Goal: Task Accomplishment & Management: Use online tool/utility

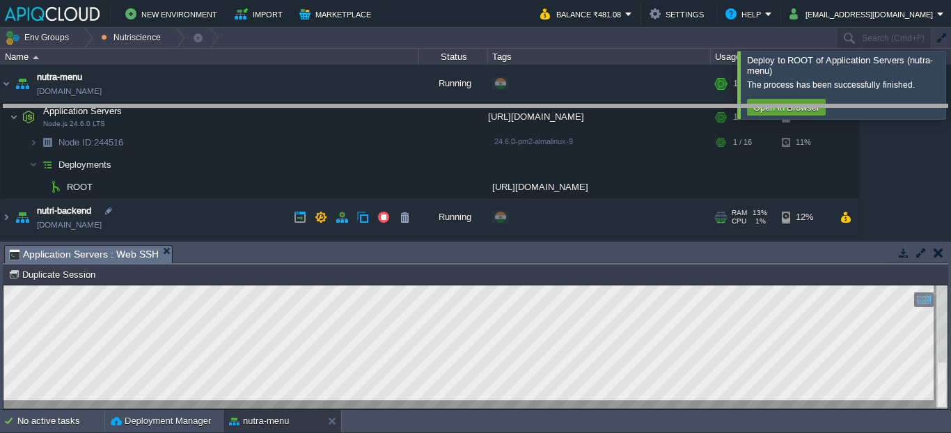
drag, startPoint x: 536, startPoint y: 253, endPoint x: 547, endPoint y: 98, distance: 155.0
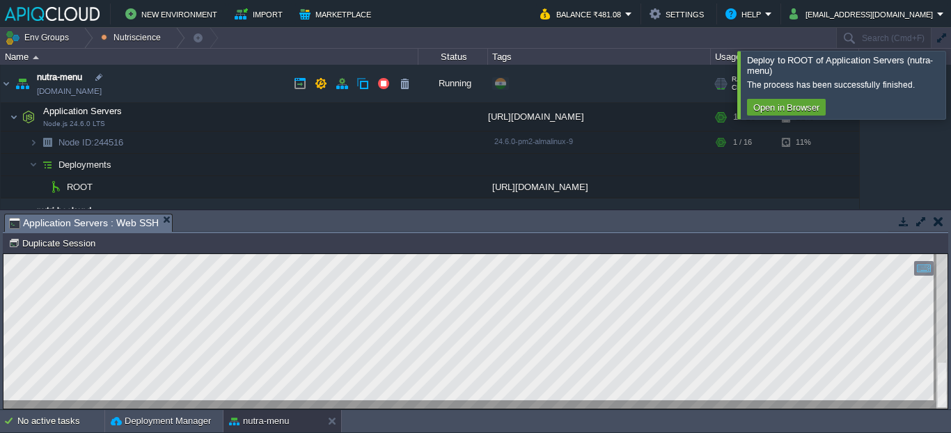
click at [102, 93] on link "[DOMAIN_NAME]" at bounding box center [69, 91] width 65 height 14
click at [357, 403] on div at bounding box center [475, 331] width 944 height 155
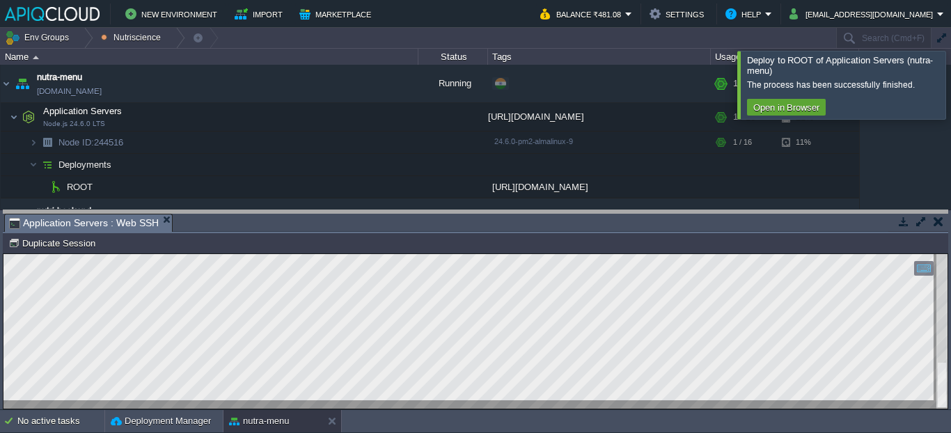
drag, startPoint x: 545, startPoint y: 220, endPoint x: 547, endPoint y: 162, distance: 57.8
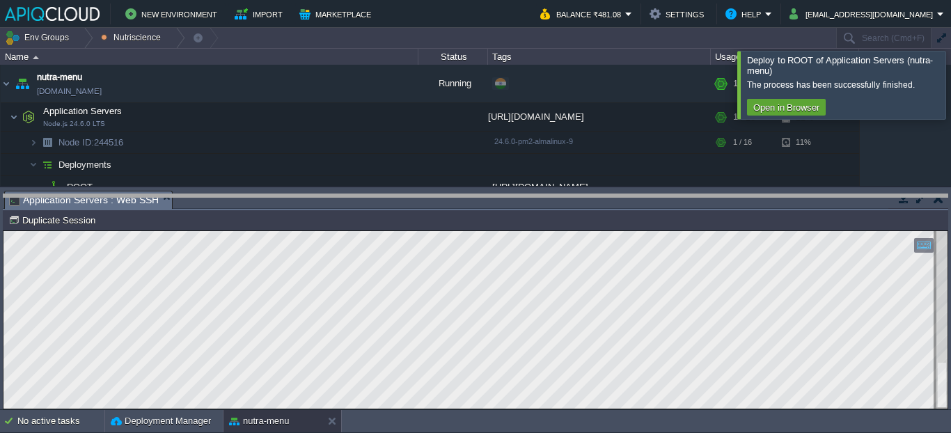
drag, startPoint x: 258, startPoint y: 166, endPoint x: 257, endPoint y: 224, distance: 57.8
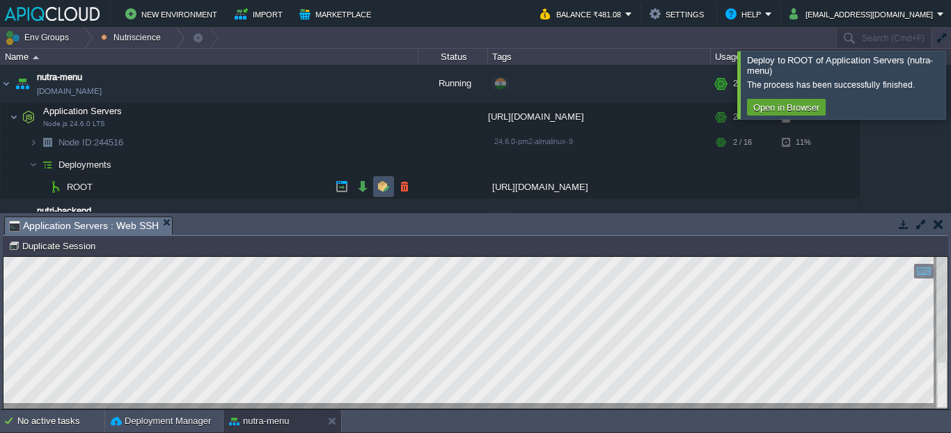
click at [381, 182] on button "button" at bounding box center [383, 186] width 13 height 13
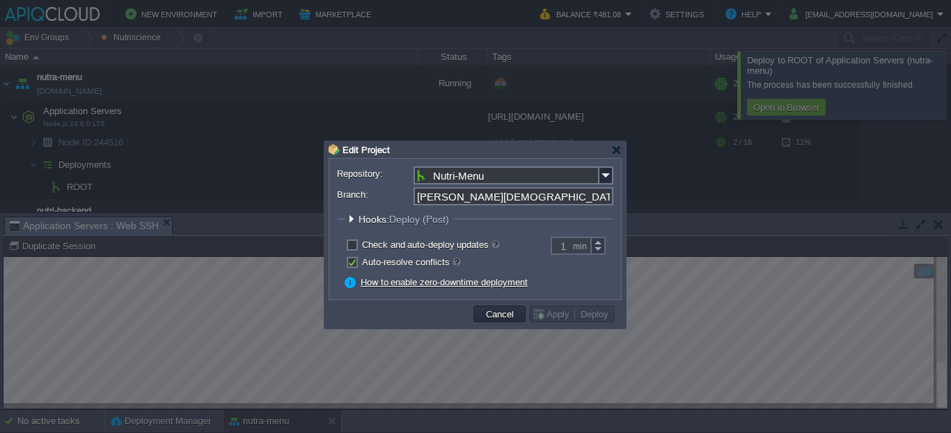
click at [368, 220] on span "Hooks: Deploy (Post)" at bounding box center [406, 219] width 94 height 11
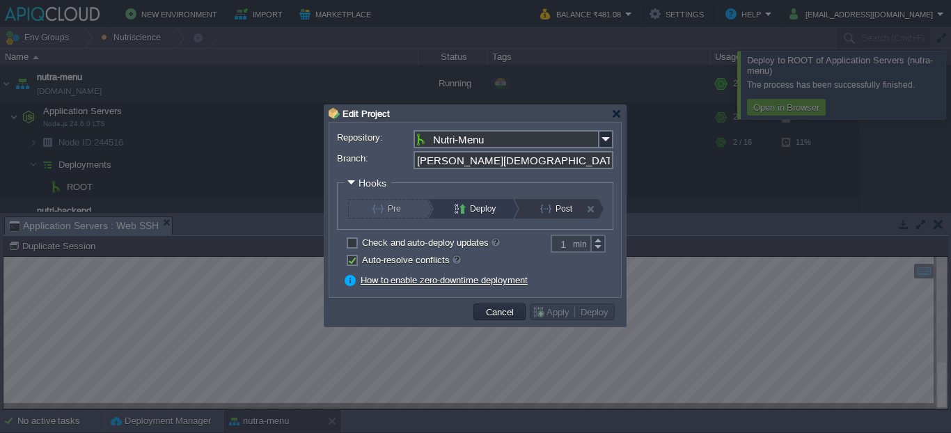
click at [538, 205] on div "Post" at bounding box center [559, 208] width 78 height 19
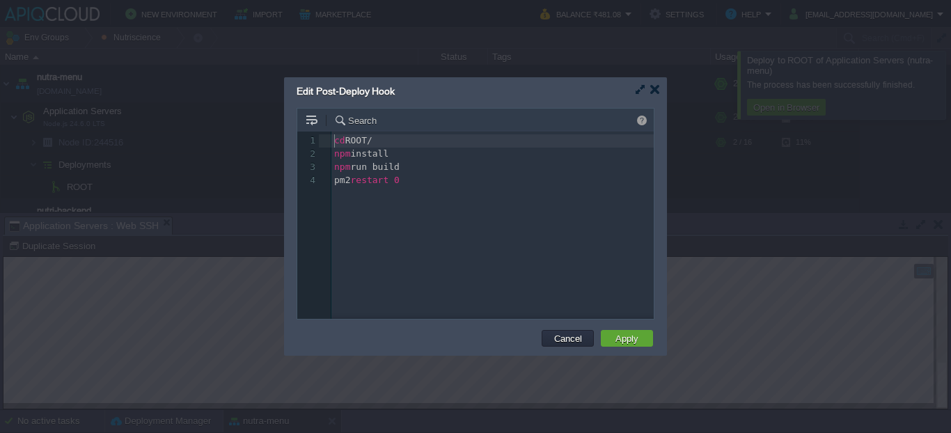
scroll to position [5, 0]
click at [423, 158] on pre "npm install" at bounding box center [494, 154] width 327 height 13
type textarea "serve"
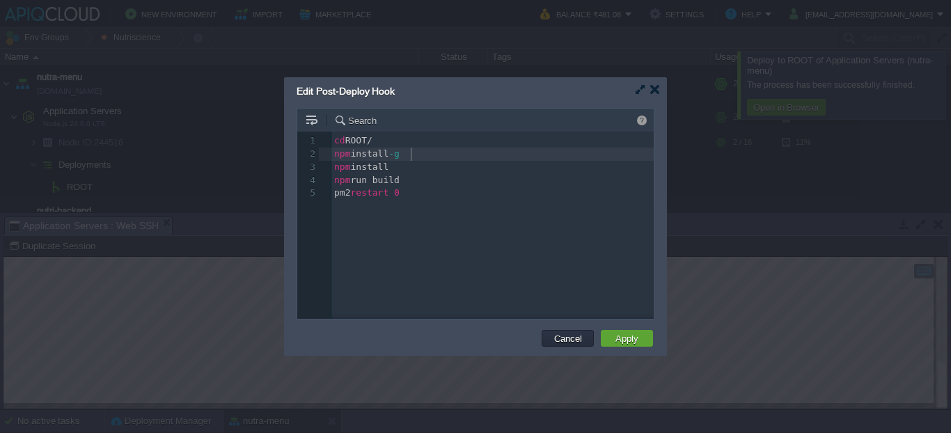
type textarea "npm install -g"
type textarea "npm install serve"
click at [618, 337] on button "Apply" at bounding box center [626, 338] width 31 height 13
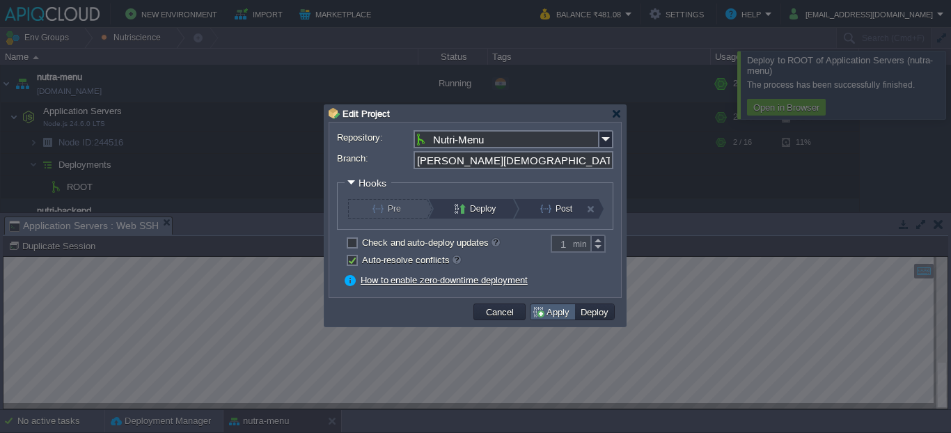
click at [544, 307] on button "Apply" at bounding box center [553, 312] width 42 height 13
